Goal: Information Seeking & Learning: Learn about a topic

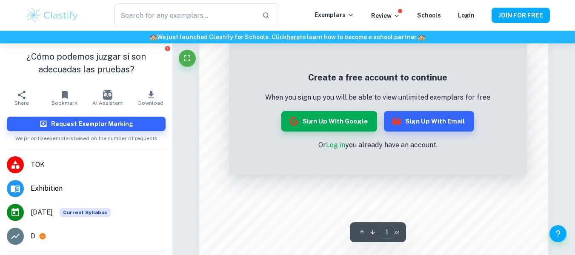
scroll to position [720, 0]
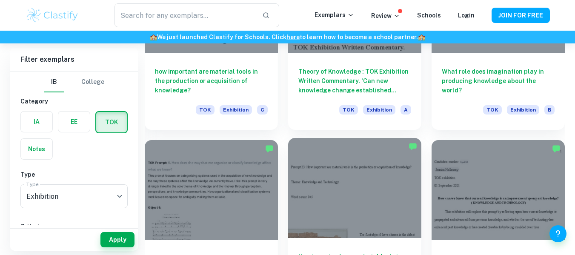
scroll to position [9866, 0]
